Goal: Transaction & Acquisition: Subscribe to service/newsletter

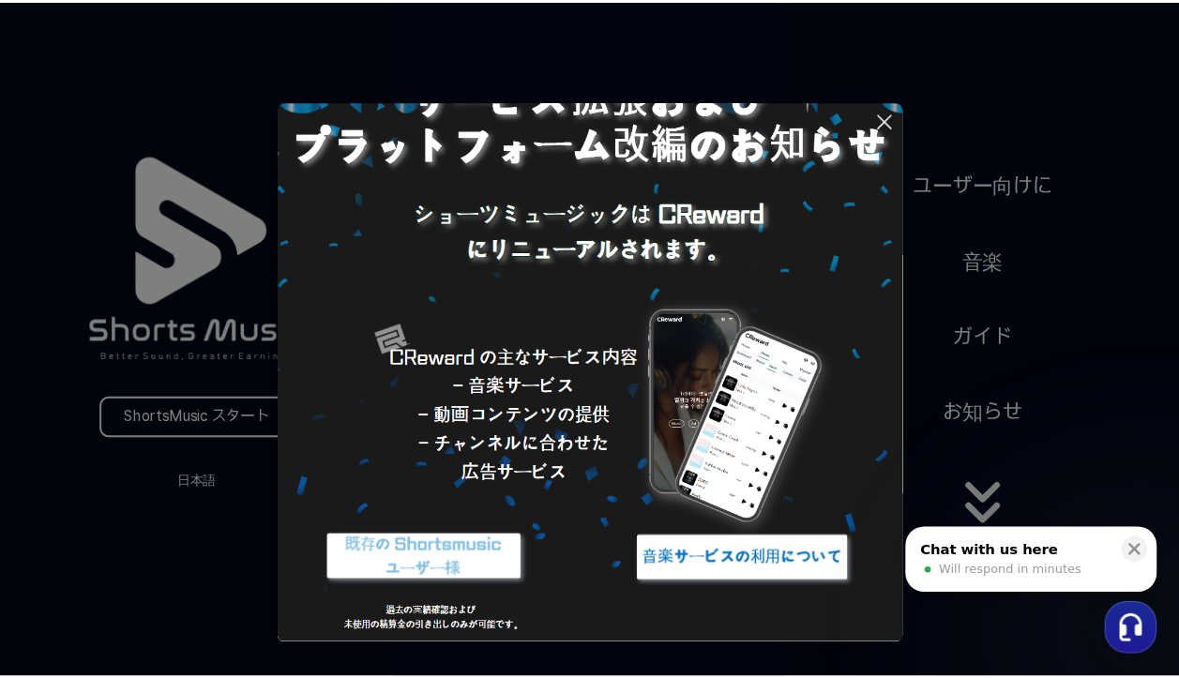
scroll to position [88, 0]
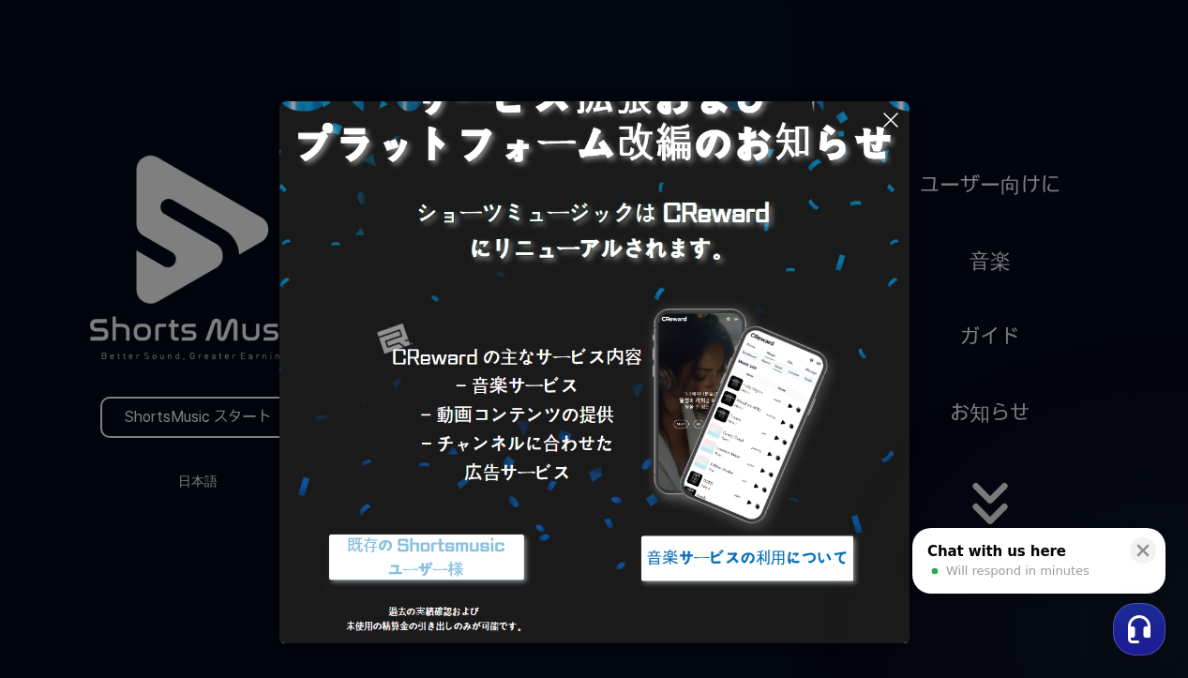
click at [888, 123] on icon at bounding box center [890, 119] width 13 height 13
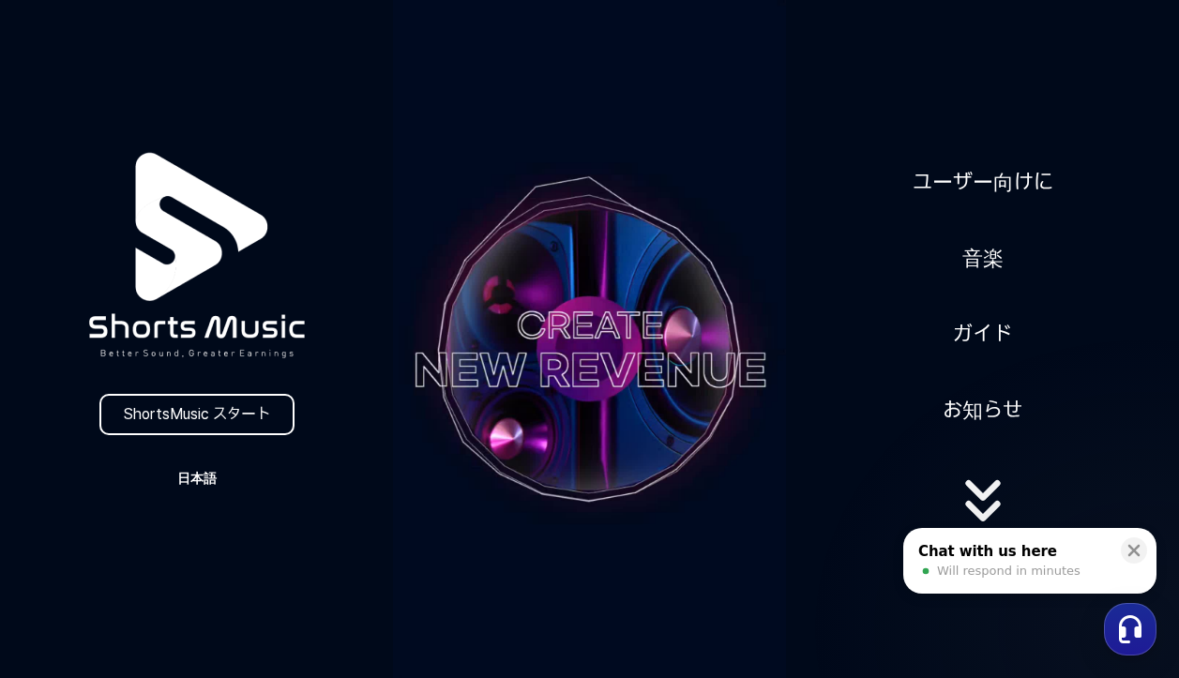
click at [203, 475] on button "日本語" at bounding box center [197, 478] width 90 height 26
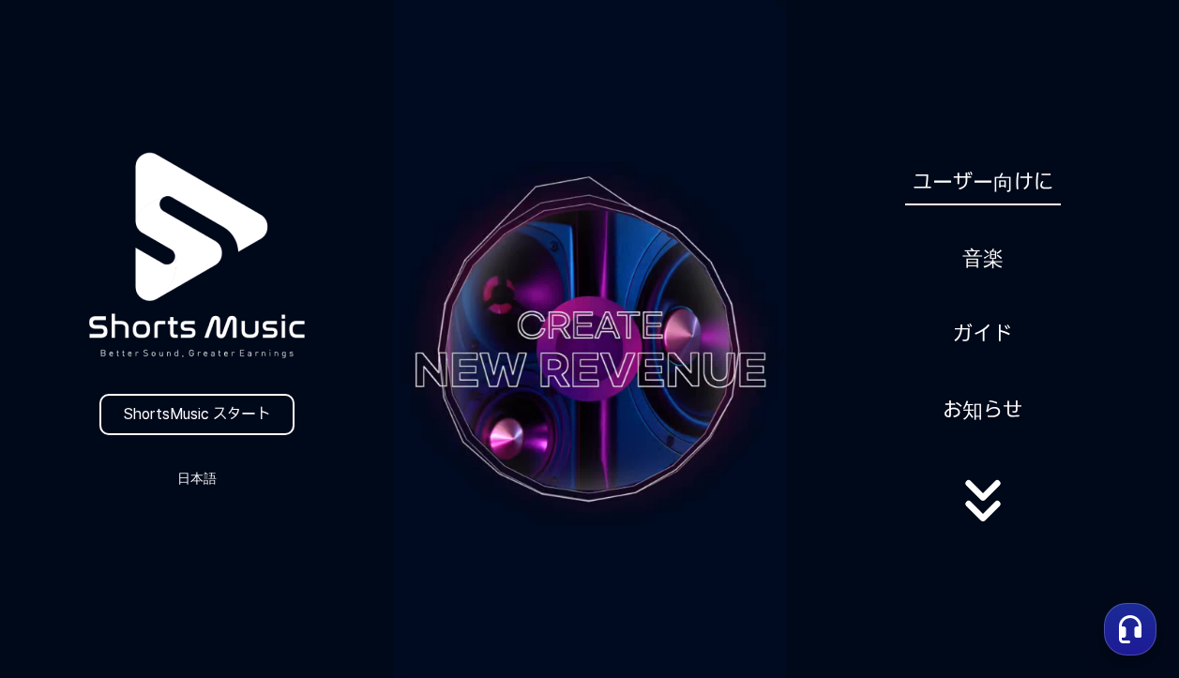
click at [995, 177] on link "ユーザー向けに" at bounding box center [983, 182] width 156 height 46
click at [208, 410] on link "ShortsMusic スタート" at bounding box center [196, 414] width 195 height 41
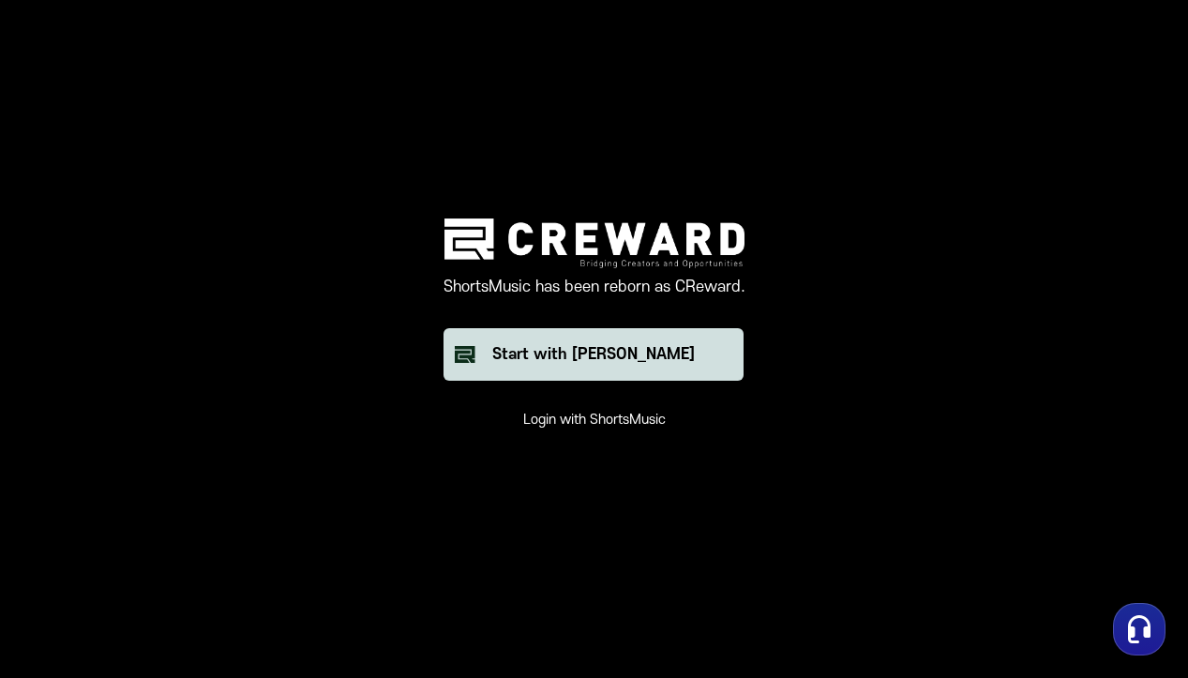
click at [581, 354] on div "Start with [PERSON_NAME]" at bounding box center [593, 354] width 203 height 23
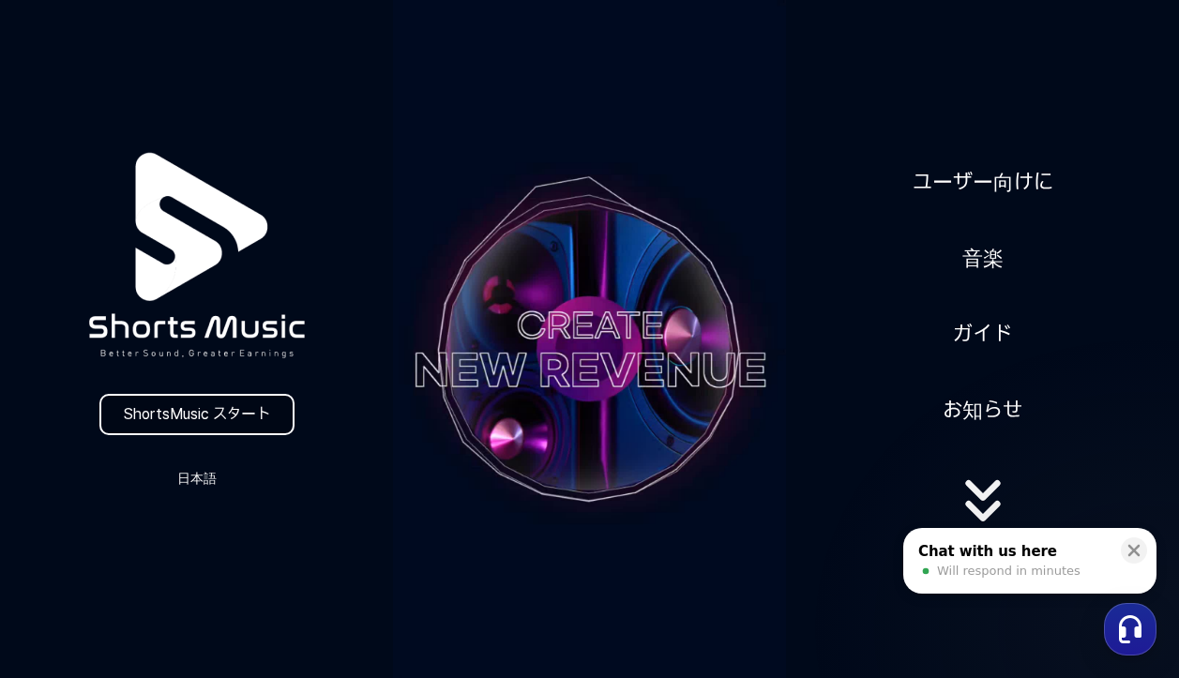
click at [188, 410] on link "ShortsMusic スタート" at bounding box center [196, 414] width 195 height 41
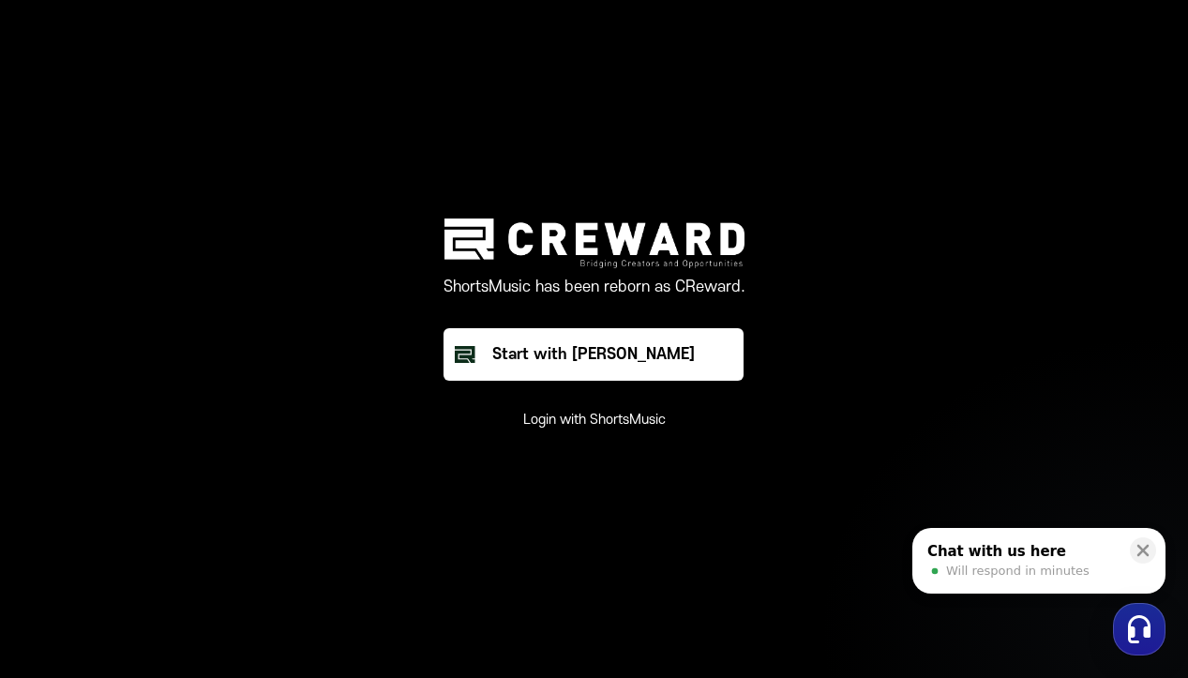
click at [583, 418] on button "Login with ShortsMusic" at bounding box center [594, 420] width 143 height 19
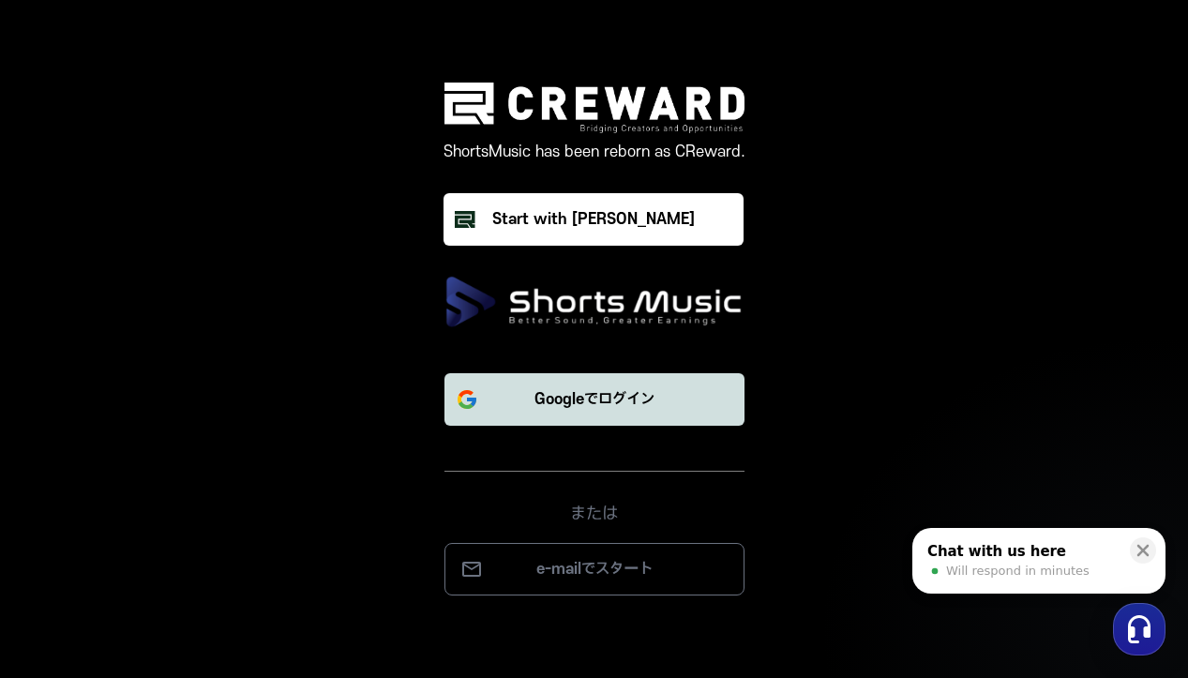
click at [592, 404] on p "Googleでログイン" at bounding box center [594, 399] width 120 height 23
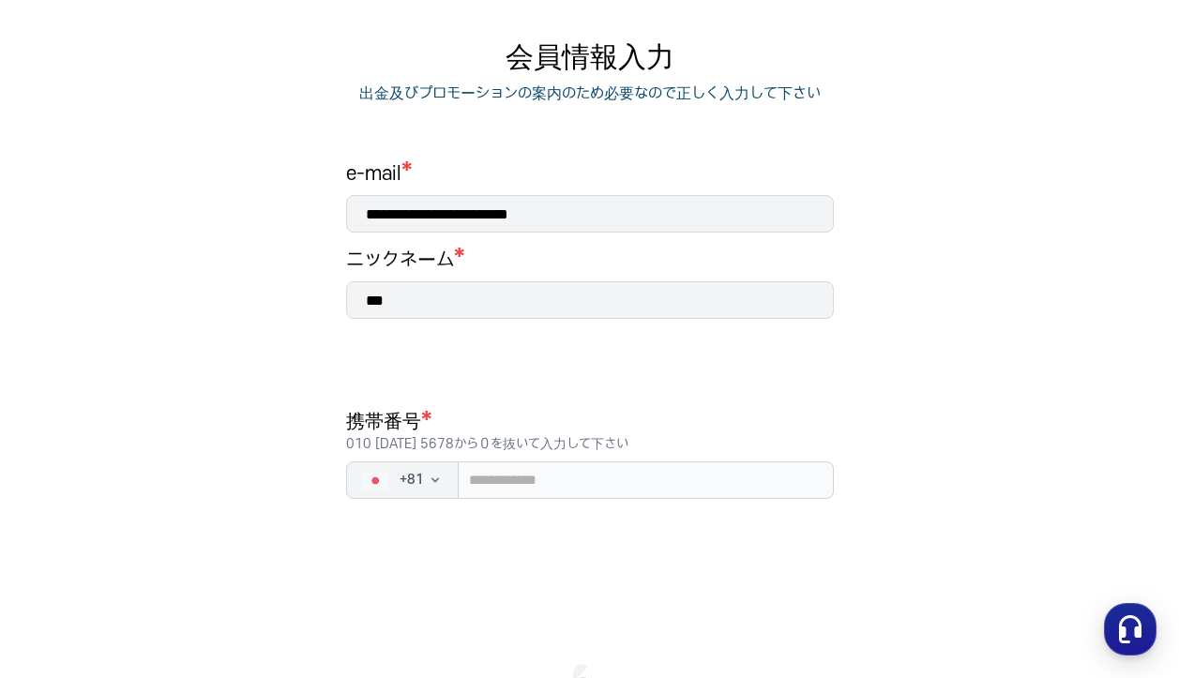
scroll to position [178, 0]
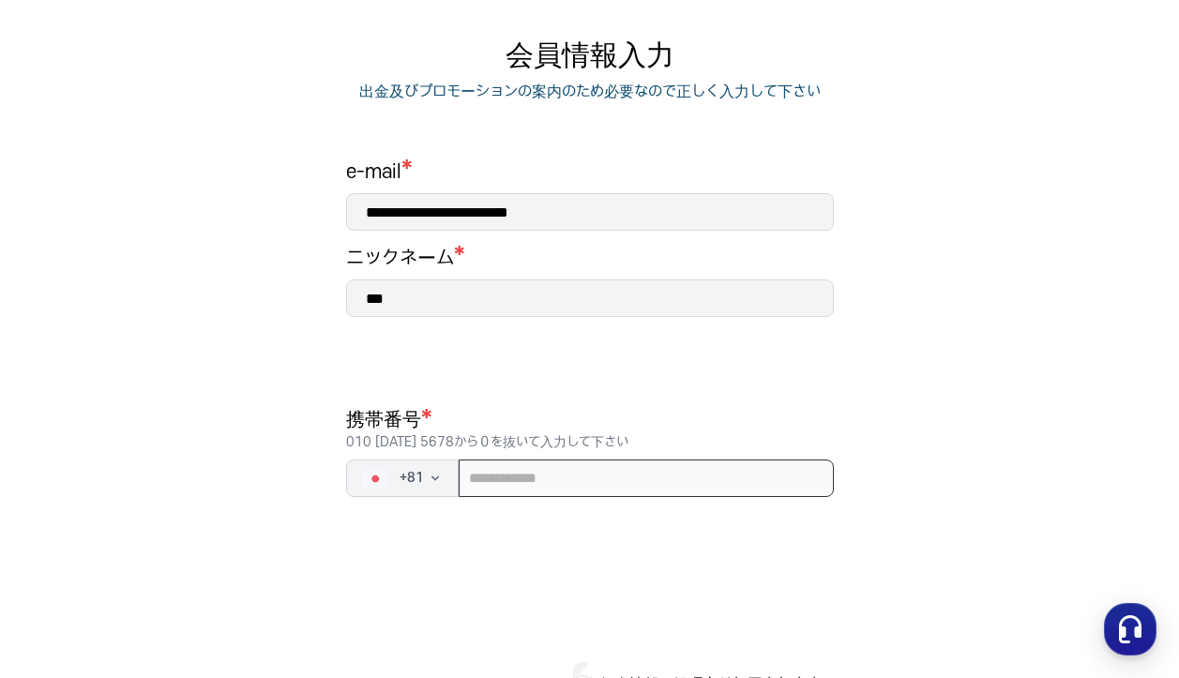
click at [557, 480] on input "tel" at bounding box center [646, 478] width 375 height 38
type input "**********"
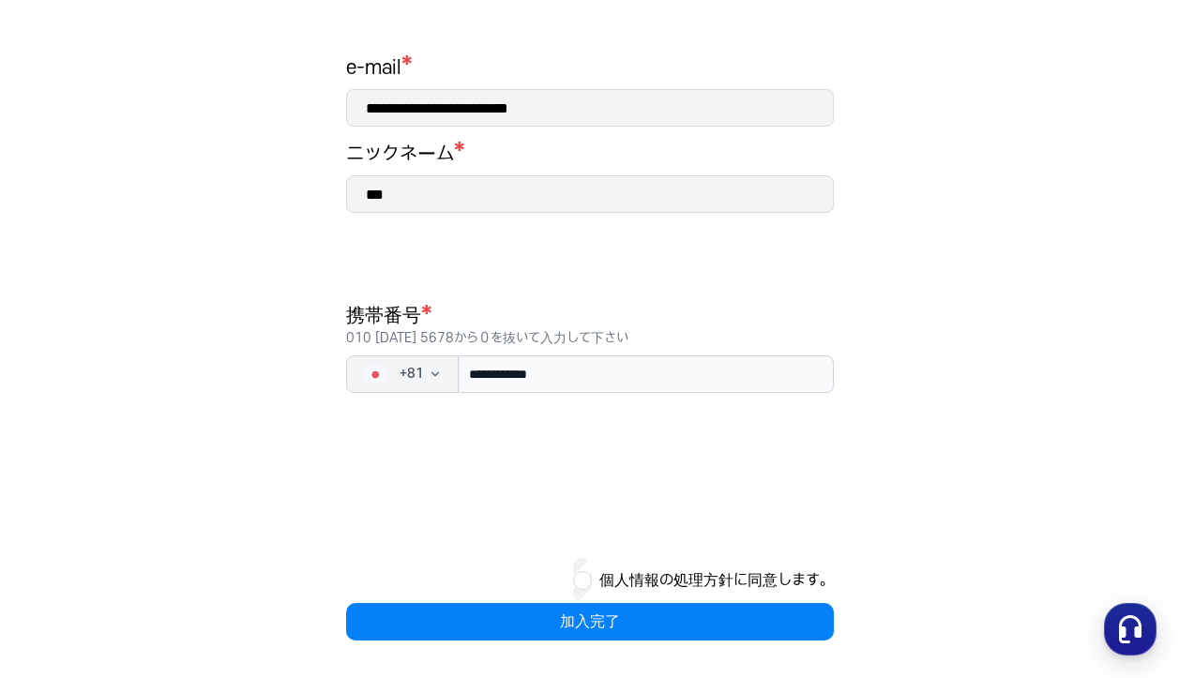
scroll to position [282, 0]
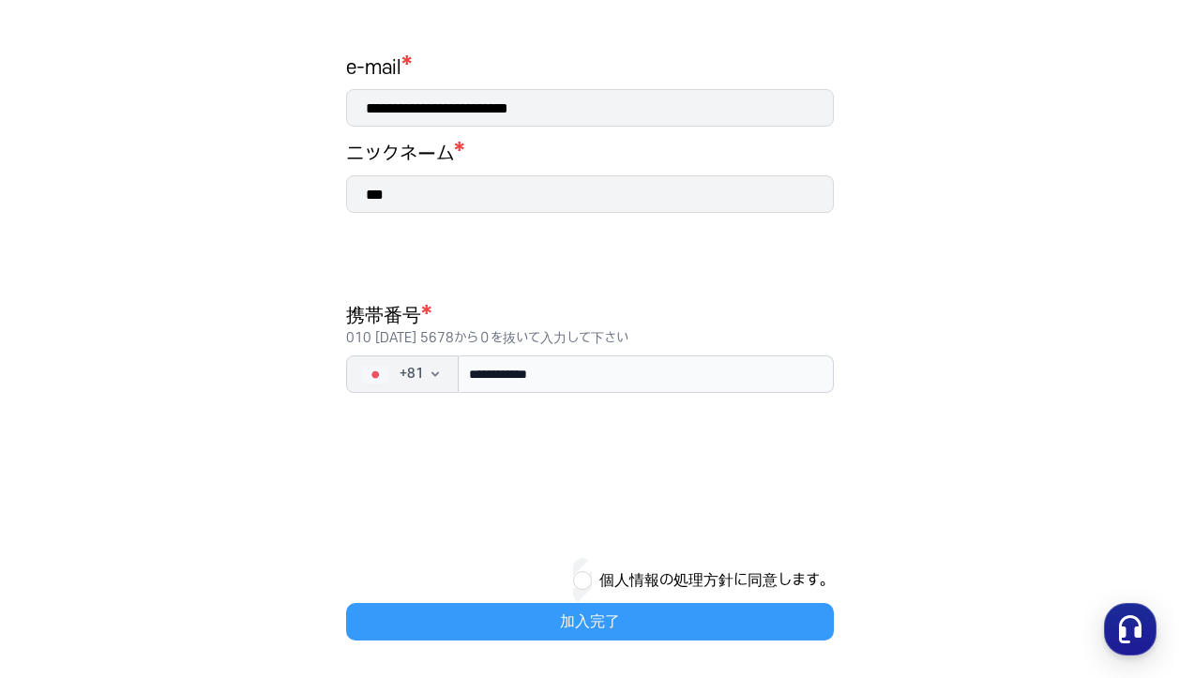
click at [596, 624] on button "加入完了" at bounding box center [590, 622] width 488 height 38
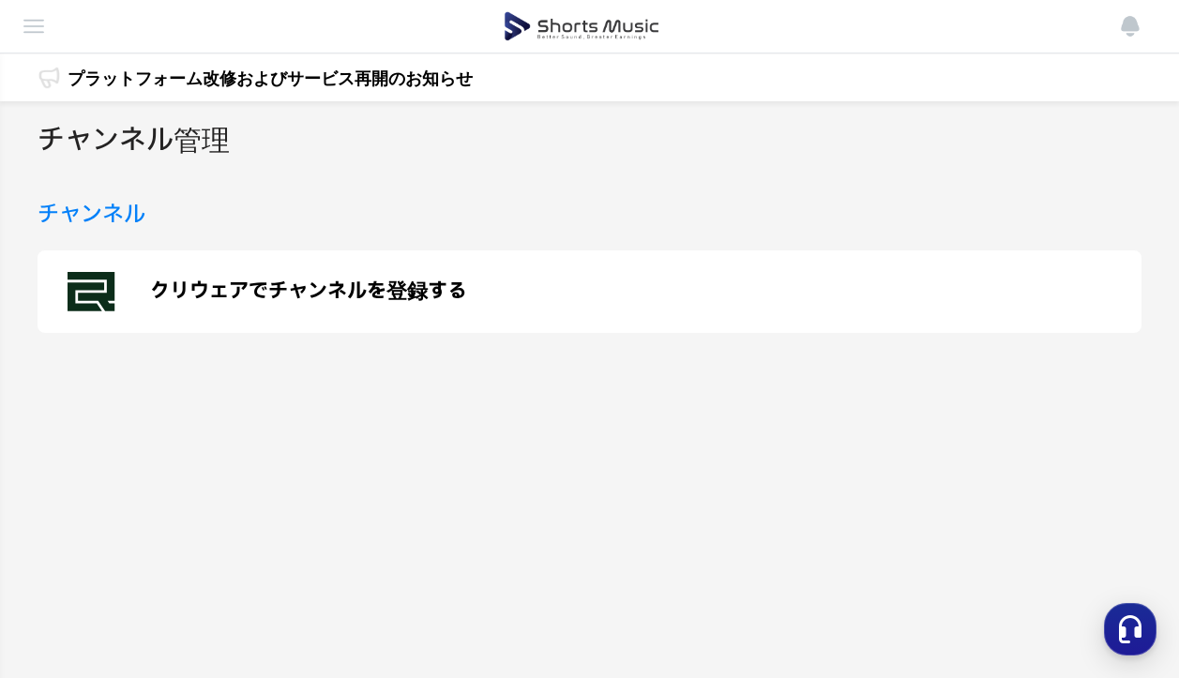
click at [415, 293] on p "クリウェアでチャンネルを登録する" at bounding box center [308, 291] width 317 height 23
